Goal: Transaction & Acquisition: Purchase product/service

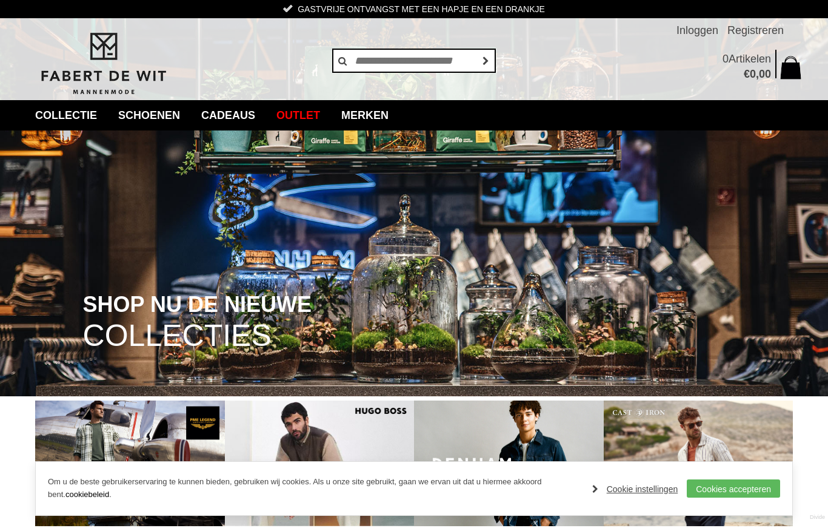
click at [649, 489] on link "Cookie instellingen" at bounding box center [635, 489] width 86 height 18
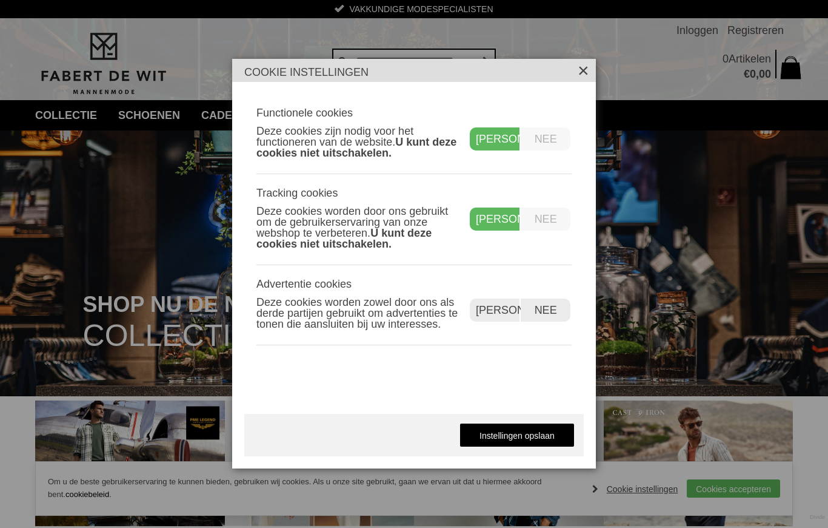
click at [543, 230] on label "Nee" at bounding box center [546, 218] width 50 height 23
click at [549, 224] on label "Nee" at bounding box center [546, 218] width 50 height 23
click at [557, 222] on label "Nee" at bounding box center [546, 218] width 50 height 23
click at [534, 437] on link "Instellingen opslaan" at bounding box center [517, 435] width 115 height 24
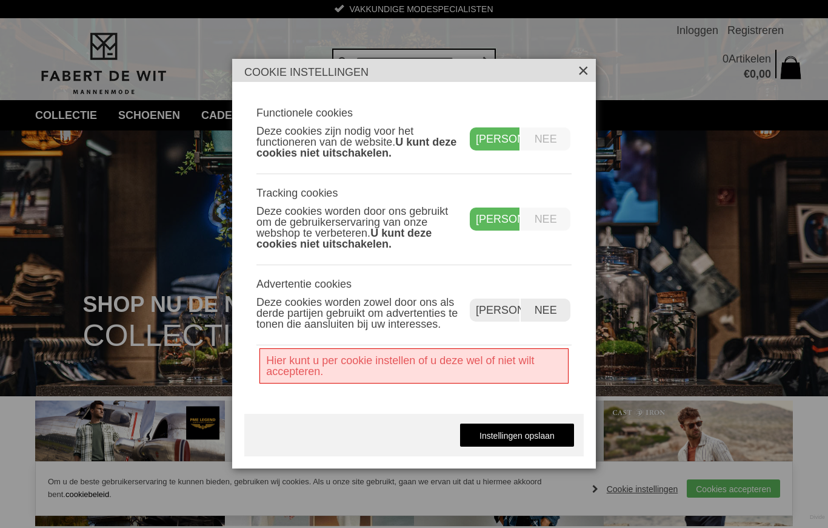
click at [516, 443] on link "Instellingen opslaan" at bounding box center [517, 435] width 115 height 24
click at [521, 441] on link "Instellingen opslaan" at bounding box center [517, 435] width 115 height 24
click at [391, 404] on div "Functionele cookies Deze cookies zijn nodig voor het functioneren van de websit…" at bounding box center [414, 254] width 340 height 320
click at [390, 404] on div "Functionele cookies Deze cookies zijn nodig voor het functioneren van de websit…" at bounding box center [414, 254] width 340 height 320
click at [389, 411] on div "Functionele cookies Deze cookies zijn nodig voor het functioneren van de websit…" at bounding box center [414, 254] width 340 height 320
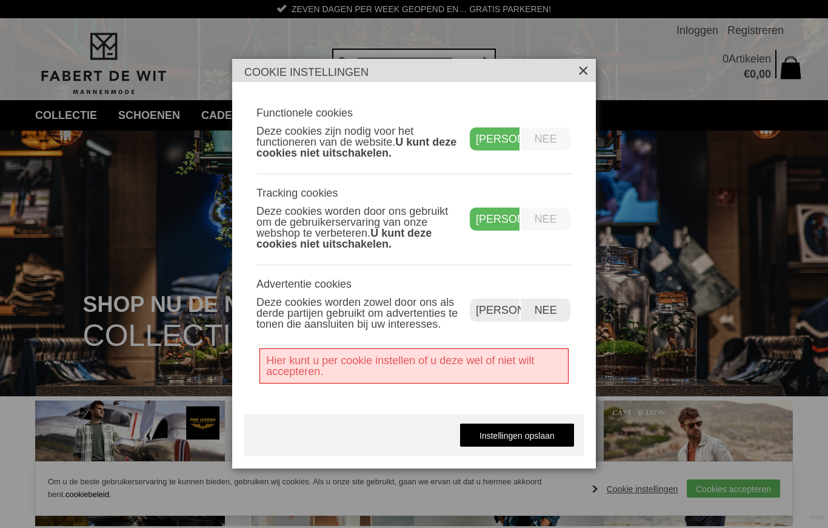
click at [586, 75] on link "×" at bounding box center [584, 69] width 12 height 12
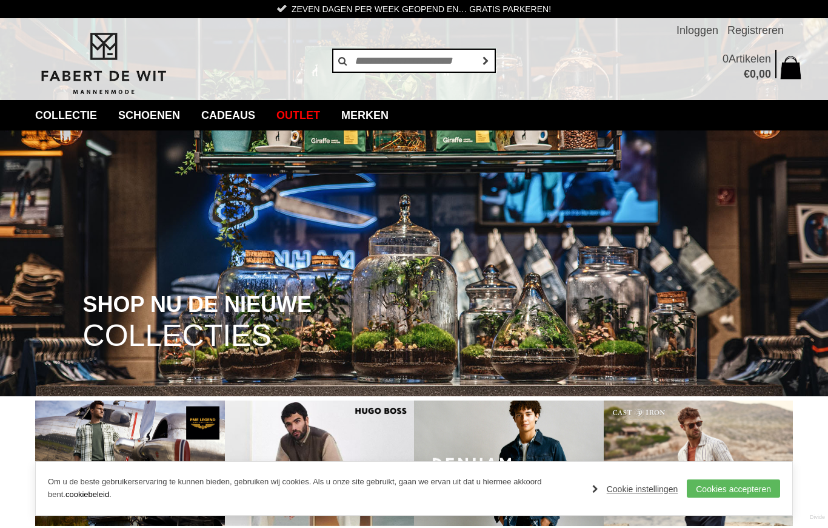
click at [661, 491] on link "Cookie instellingen" at bounding box center [635, 489] width 86 height 18
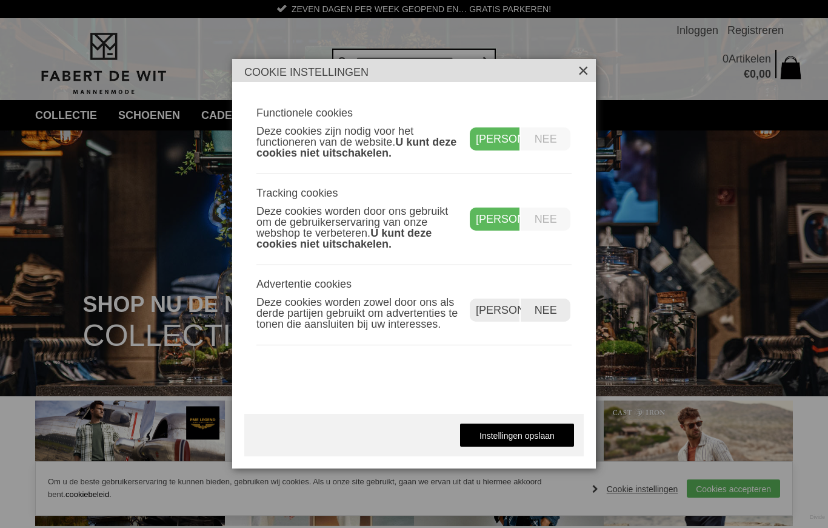
click at [534, 436] on link "Instellingen opslaan" at bounding box center [517, 435] width 115 height 24
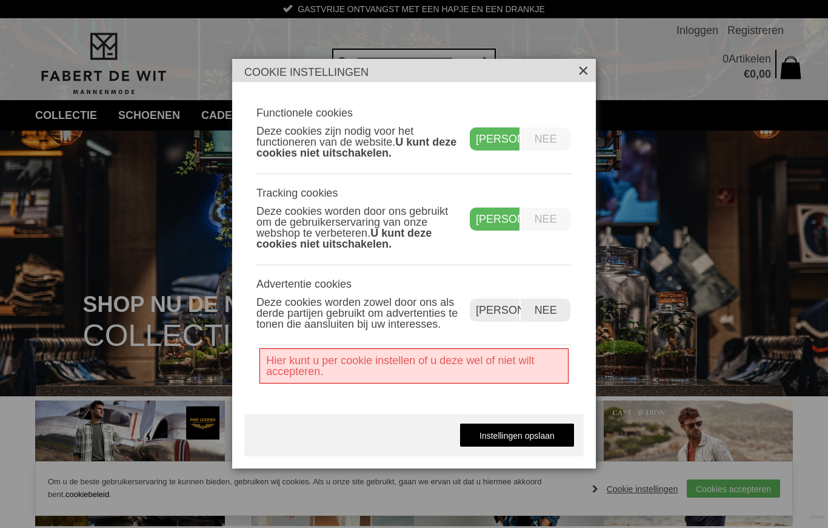
click at [540, 445] on link "Instellingen opslaan" at bounding box center [517, 435] width 115 height 24
click at [586, 75] on link "×" at bounding box center [584, 69] width 12 height 12
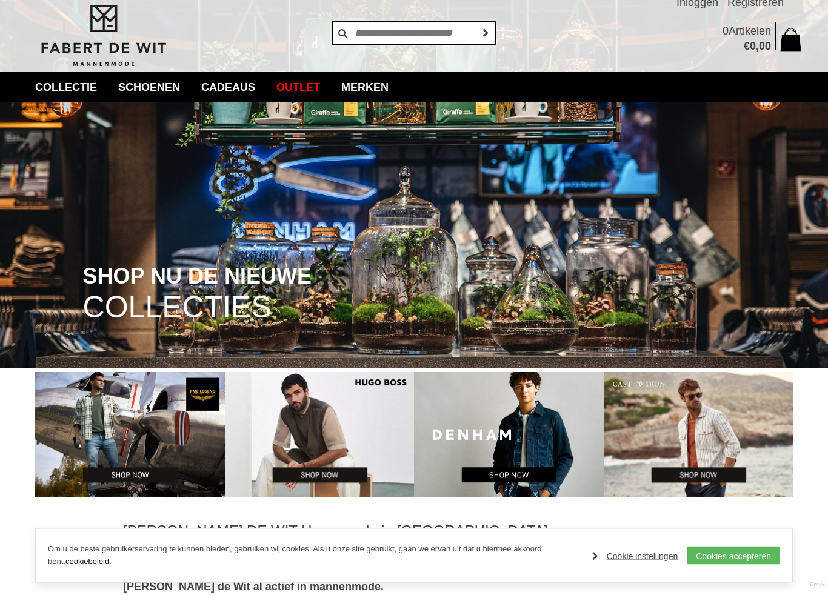
scroll to position [28, 0]
click at [651, 527] on link "Cookie instellingen" at bounding box center [635, 557] width 86 height 18
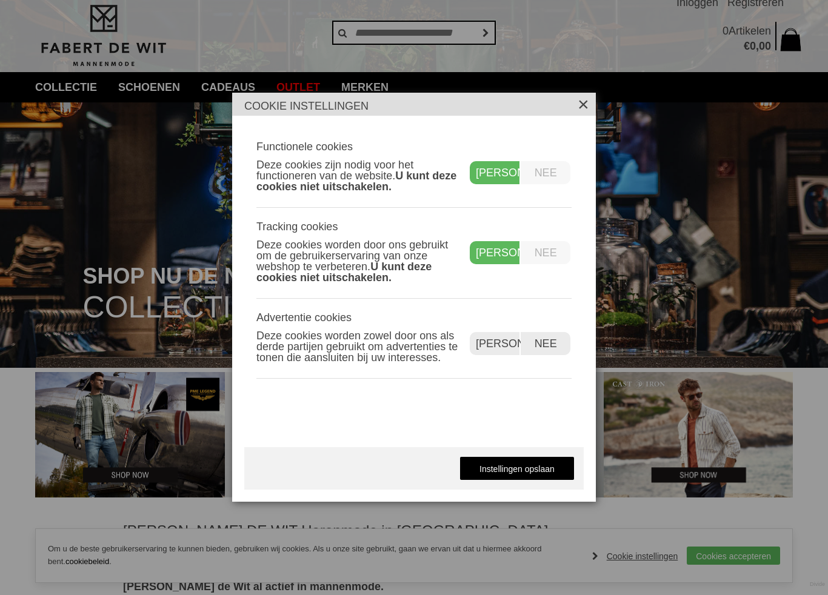
click at [534, 473] on link "Instellingen opslaan" at bounding box center [517, 469] width 115 height 24
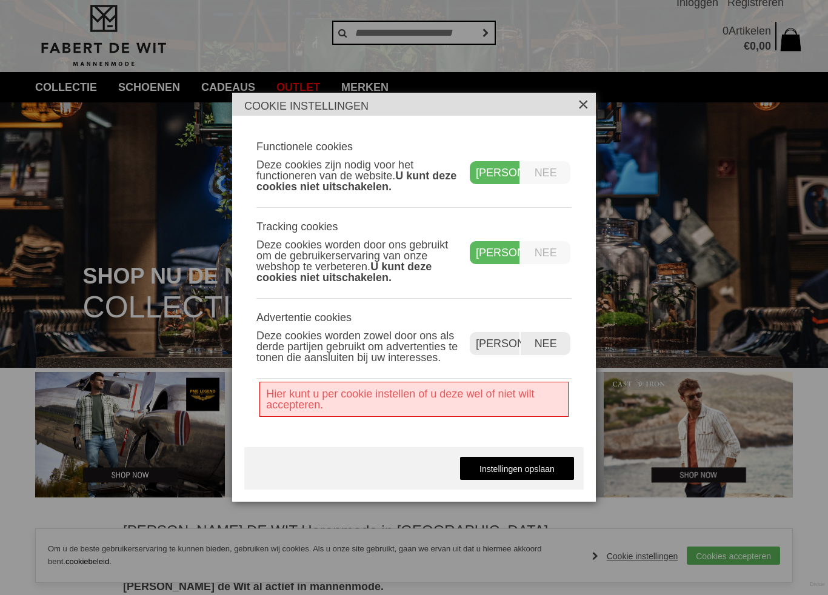
click at [537, 480] on link "Instellingen opslaan" at bounding box center [517, 469] width 115 height 24
click at [546, 478] on link "Instellingen opslaan" at bounding box center [517, 469] width 115 height 24
click at [552, 342] on label "Nee" at bounding box center [546, 343] width 50 height 23
click at [525, 475] on link "Instellingen opslaan" at bounding box center [517, 469] width 115 height 24
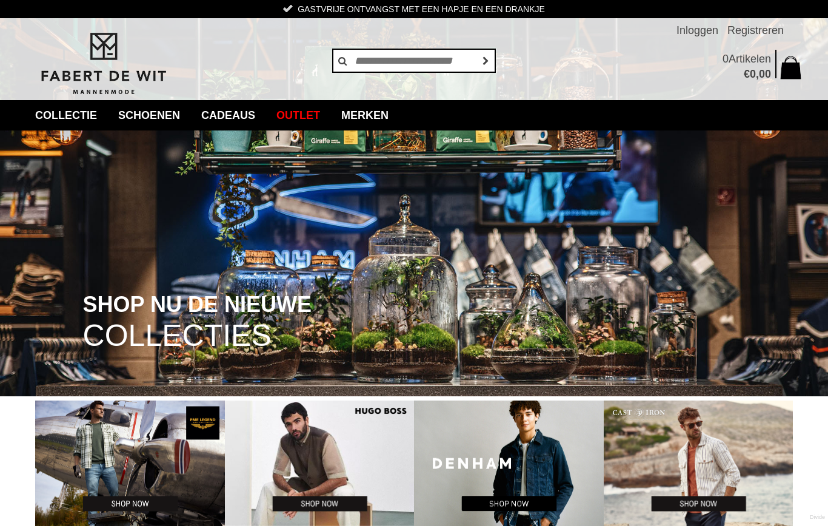
click at [0, 0] on link "Vesten en Gilets" at bounding box center [0, 0] width 0 height 0
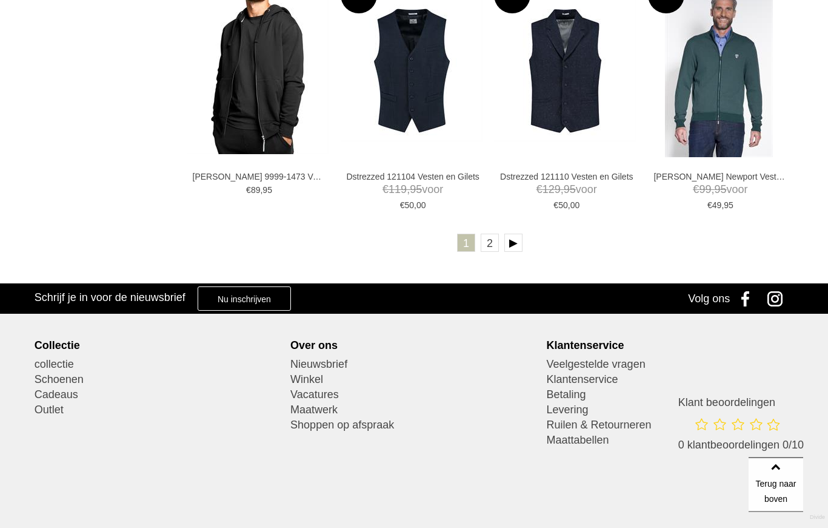
scroll to position [2290, 0]
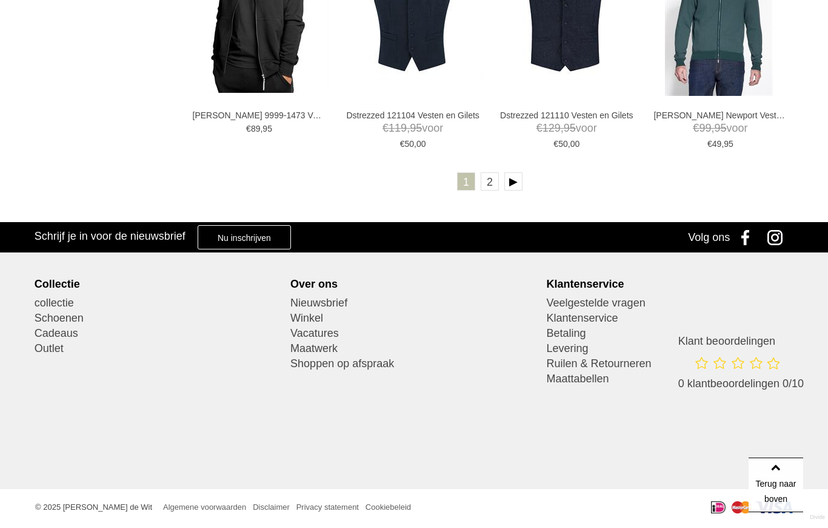
click at [518, 179] on link at bounding box center [514, 181] width 18 height 18
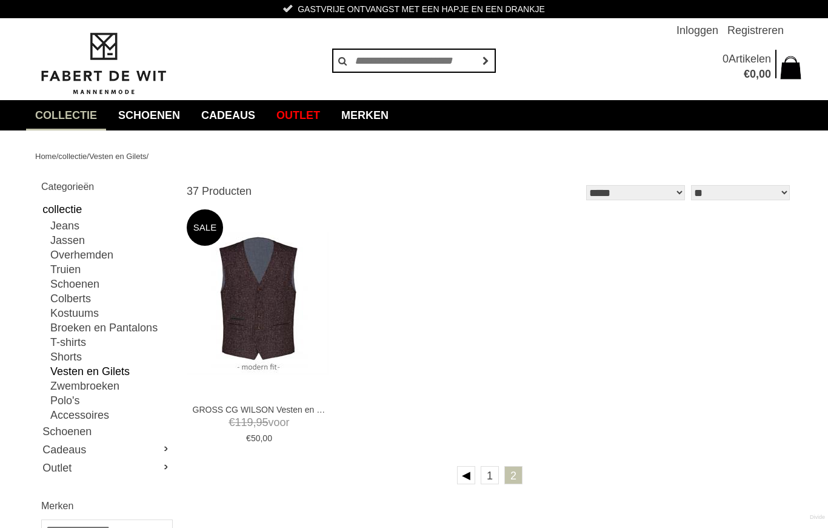
click at [785, 286] on div "GROSS CG WILSON Vesten en Gilets € 119 , 95 voor € 50 , 00 50 In winkelmand" at bounding box center [490, 332] width 606 height 247
click at [393, 120] on link "Merken" at bounding box center [364, 115] width 65 height 30
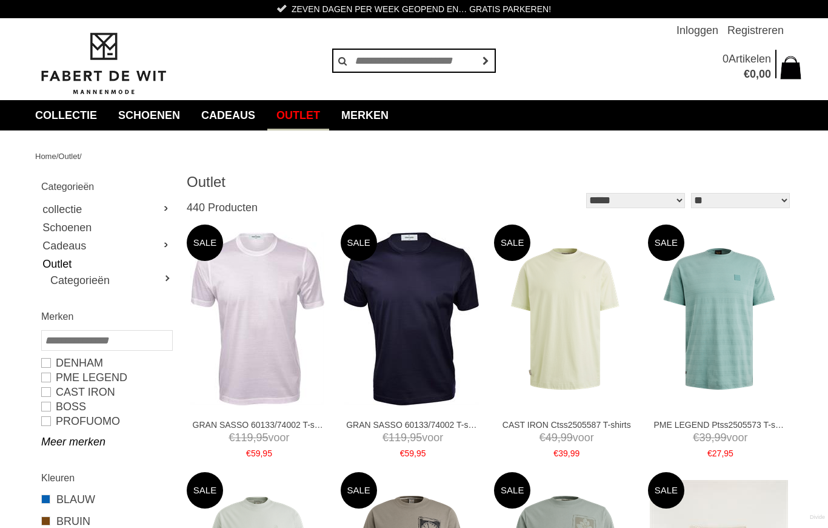
click at [126, 280] on link "Categorieën" at bounding box center [110, 280] width 121 height 15
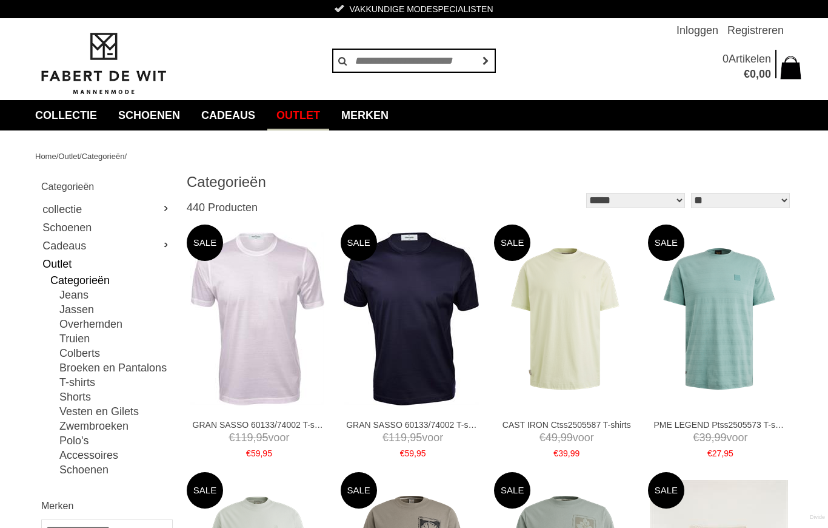
click at [127, 410] on link "Vesten en Gilets" at bounding box center [115, 411] width 112 height 15
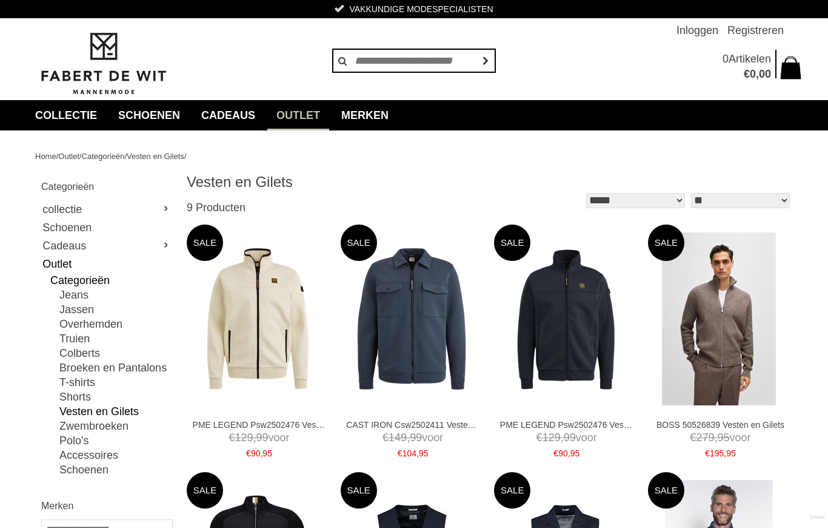
type input "**"
type input "***"
click at [82, 337] on link "Truien" at bounding box center [115, 338] width 112 height 15
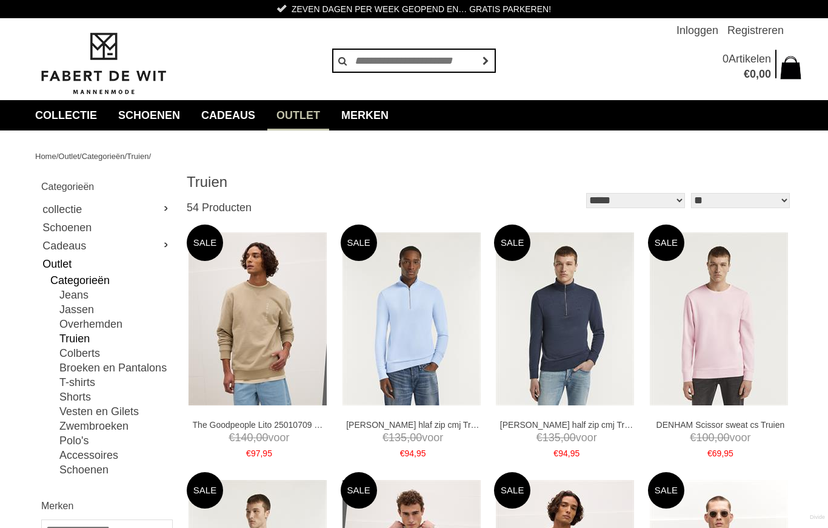
type input "**"
type input "***"
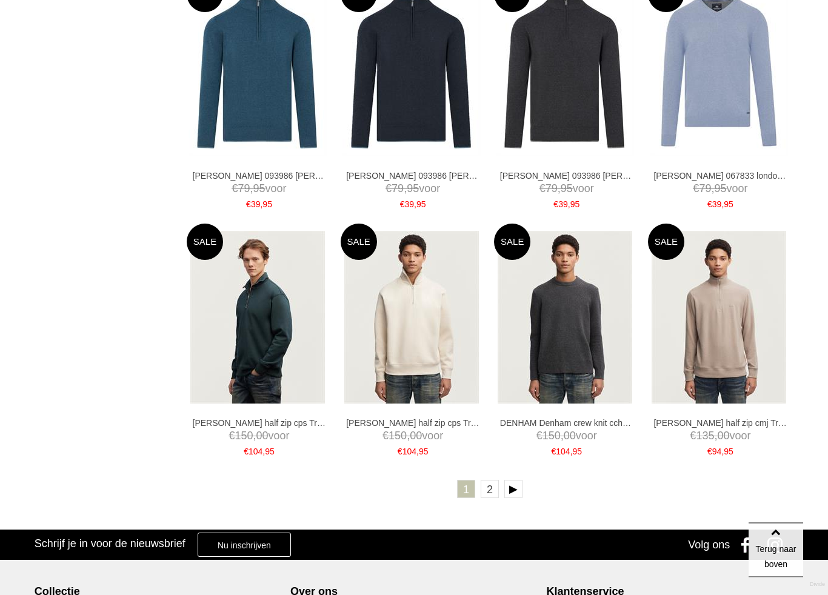
scroll to position [1982, 0]
click at [519, 485] on link at bounding box center [514, 489] width 18 height 18
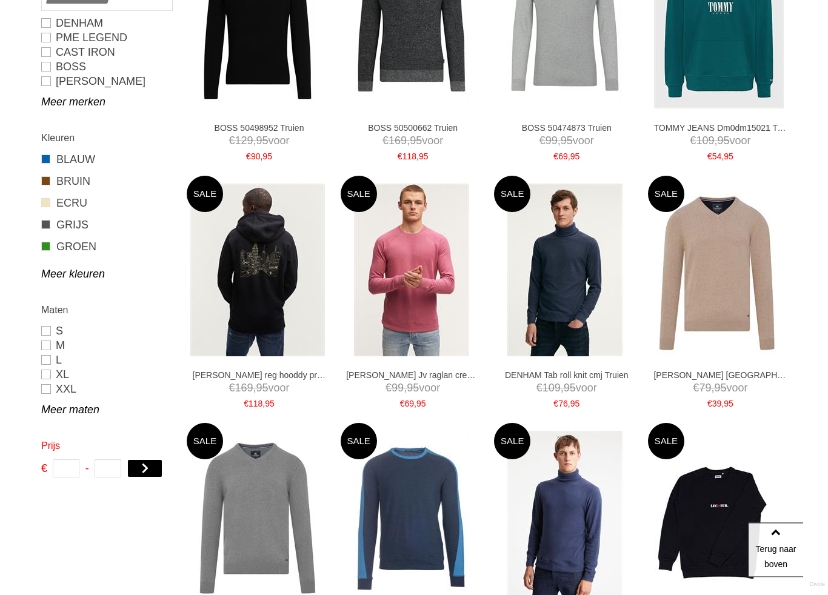
scroll to position [542, 0]
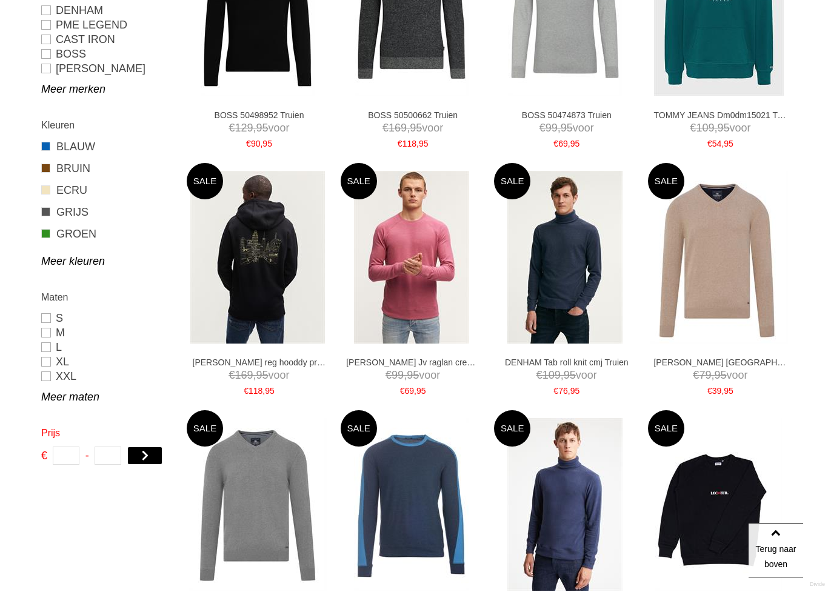
click at [266, 270] on img at bounding box center [257, 257] width 135 height 173
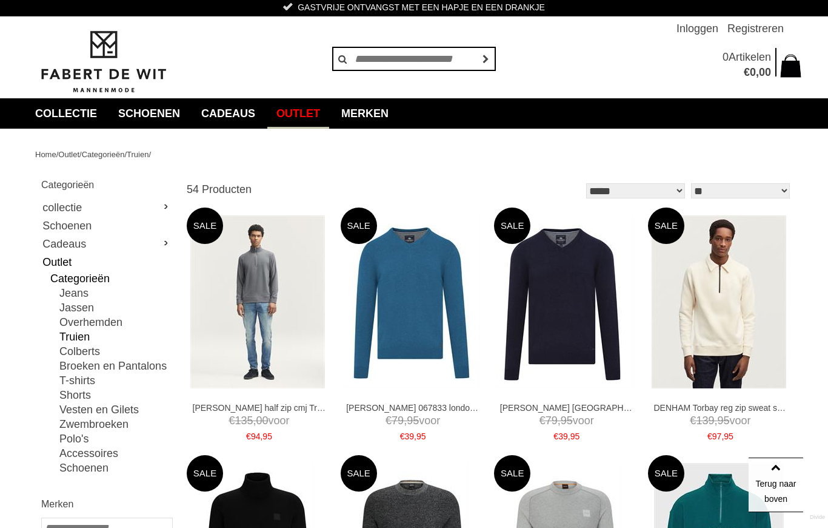
scroll to position [0, 0]
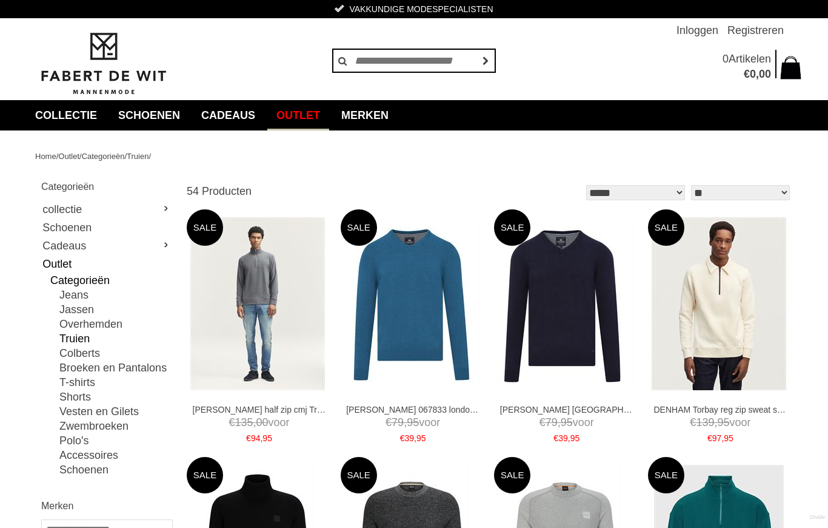
click at [79, 121] on link "collectie" at bounding box center [66, 115] width 80 height 30
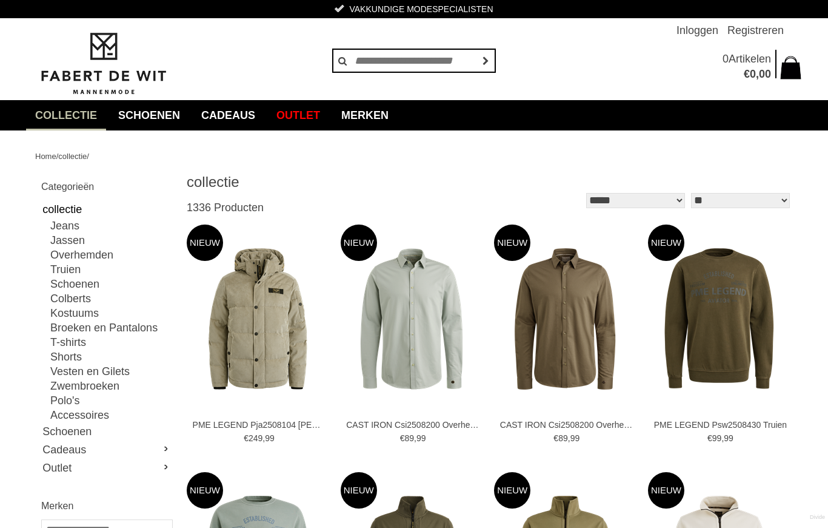
click at [0, 0] on link "Truien" at bounding box center [0, 0] width 0 height 0
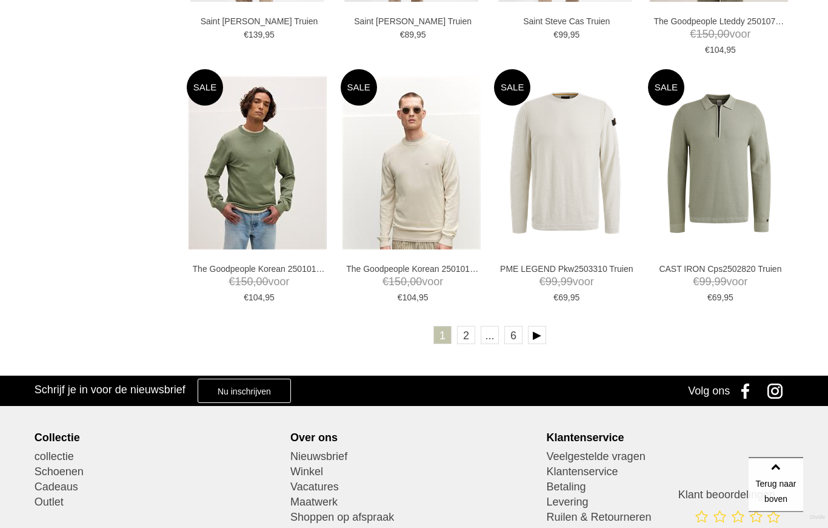
scroll to position [2162, 0]
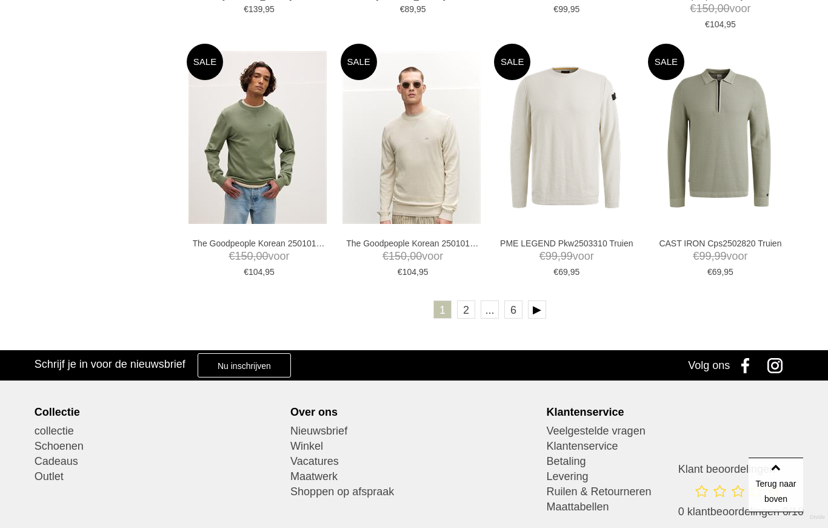
click at [545, 307] on link at bounding box center [537, 309] width 18 height 18
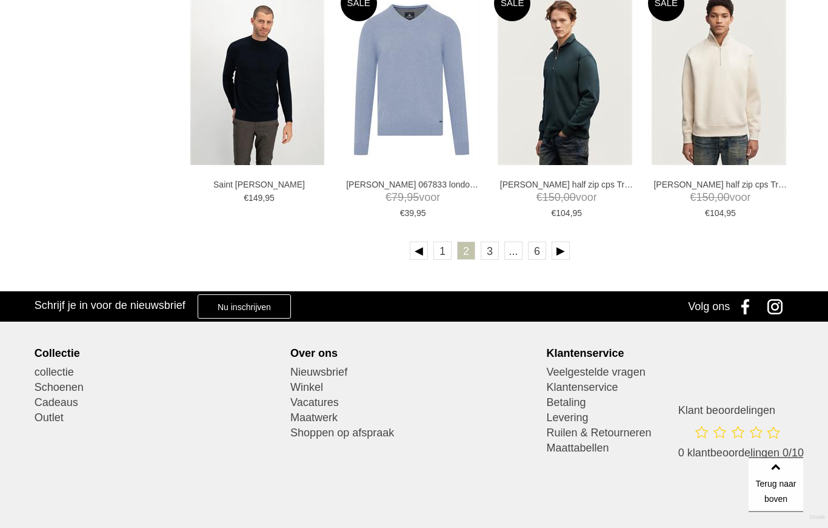
scroll to position [2205, 0]
click at [568, 245] on link at bounding box center [561, 250] width 18 height 18
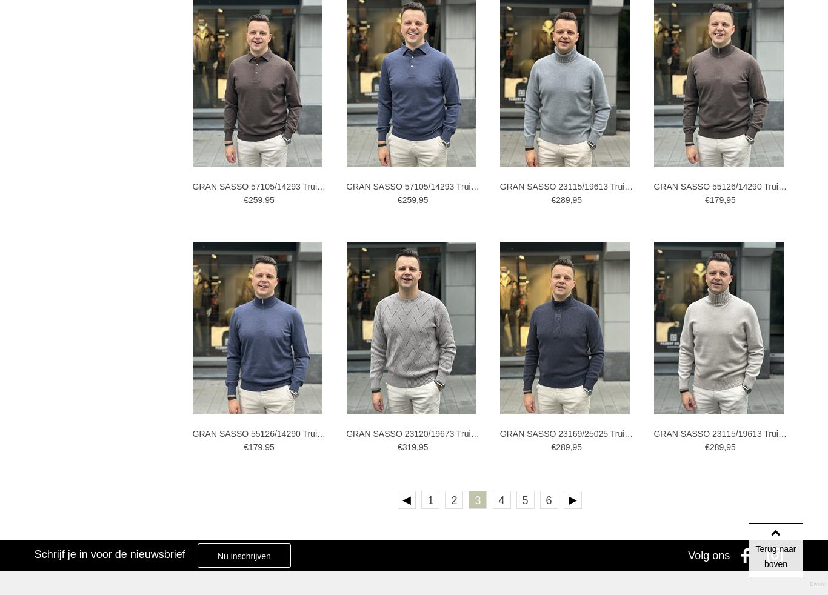
scroll to position [1982, 0]
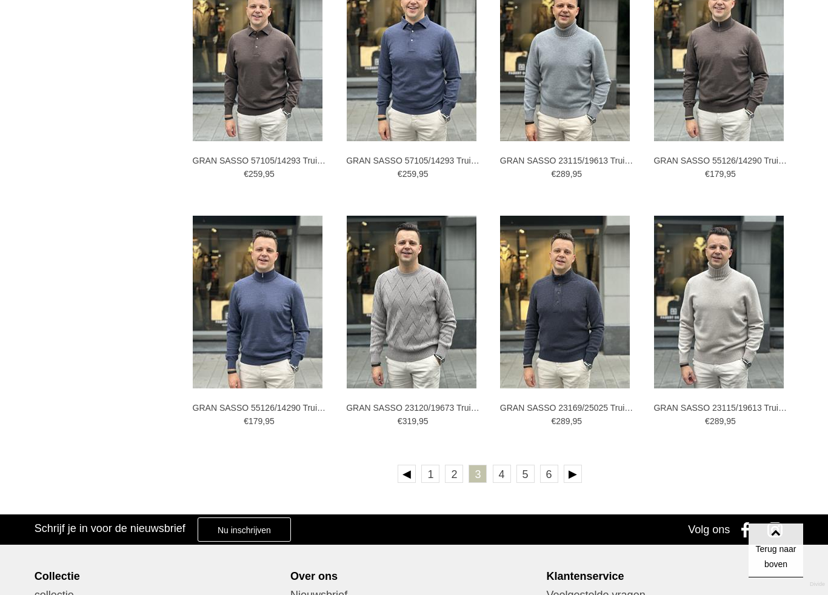
click at [575, 473] on link at bounding box center [573, 474] width 18 height 18
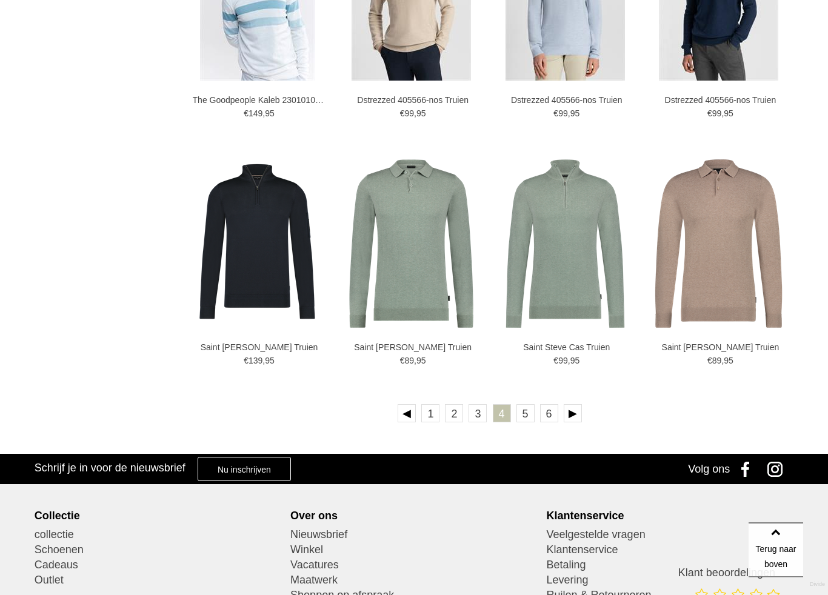
scroll to position [2042, 0]
click at [575, 411] on link at bounding box center [573, 413] width 18 height 18
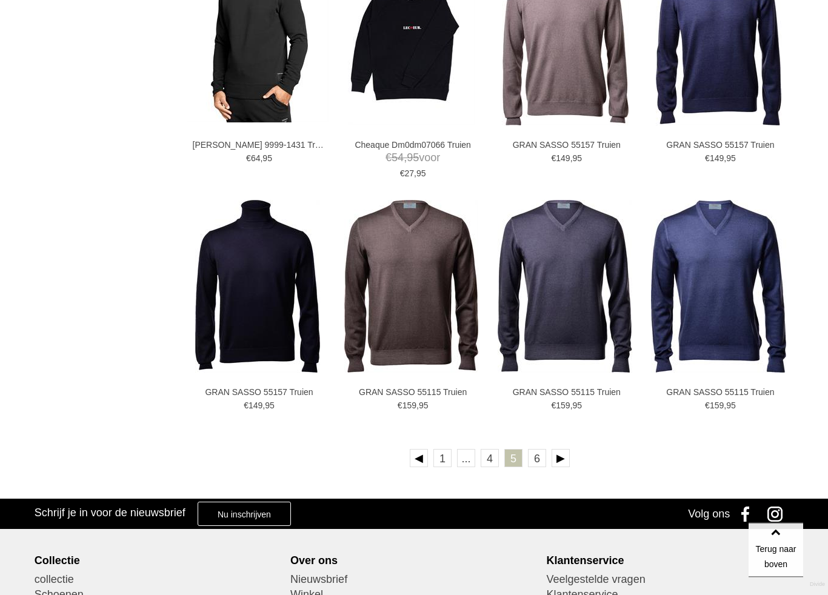
scroll to position [1997, 0]
click at [563, 457] on link at bounding box center [561, 458] width 18 height 18
